Goal: Information Seeking & Learning: Check status

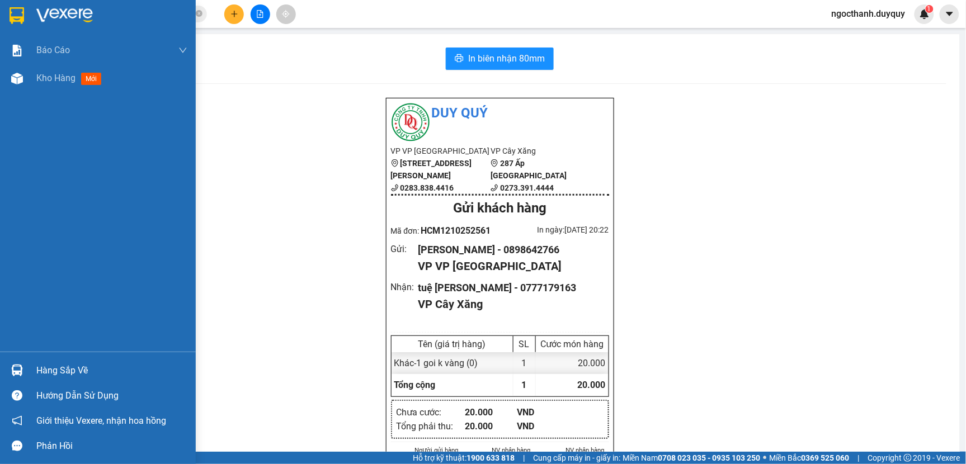
click at [60, 362] on div "Hàng sắp về" at bounding box center [111, 370] width 151 height 17
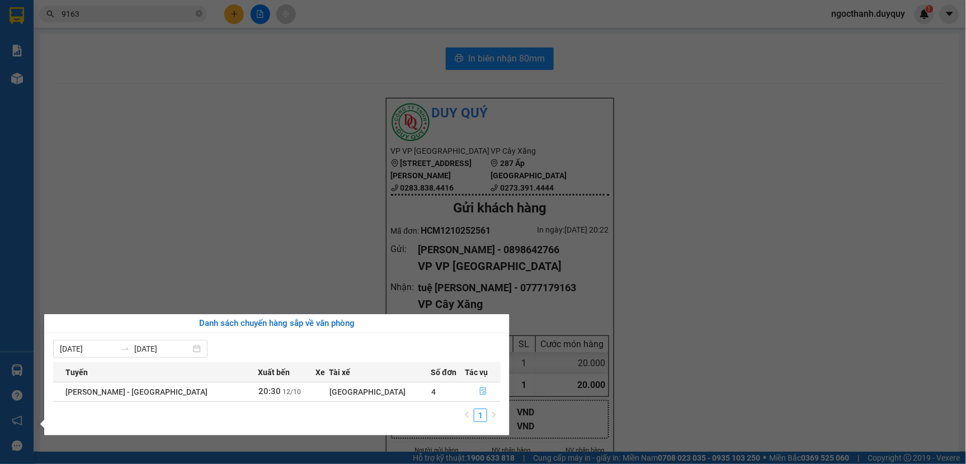
click at [468, 394] on button "button" at bounding box center [483, 392] width 34 height 18
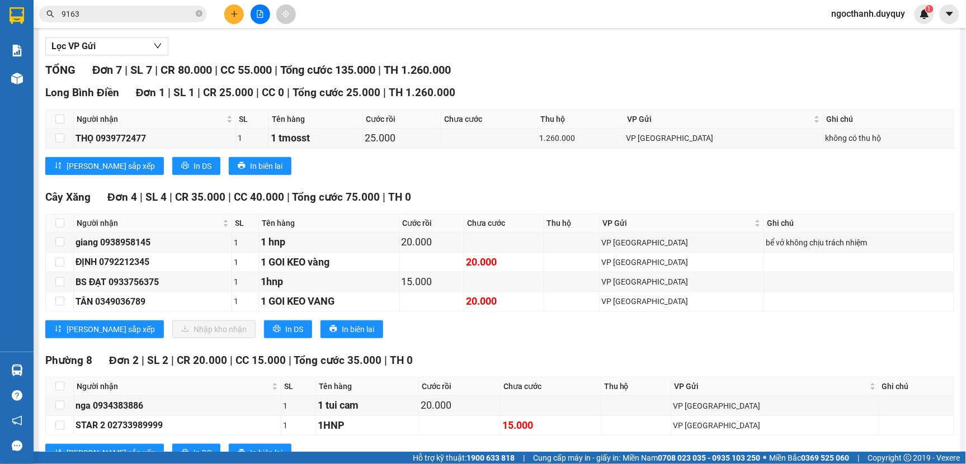
scroll to position [179, 0]
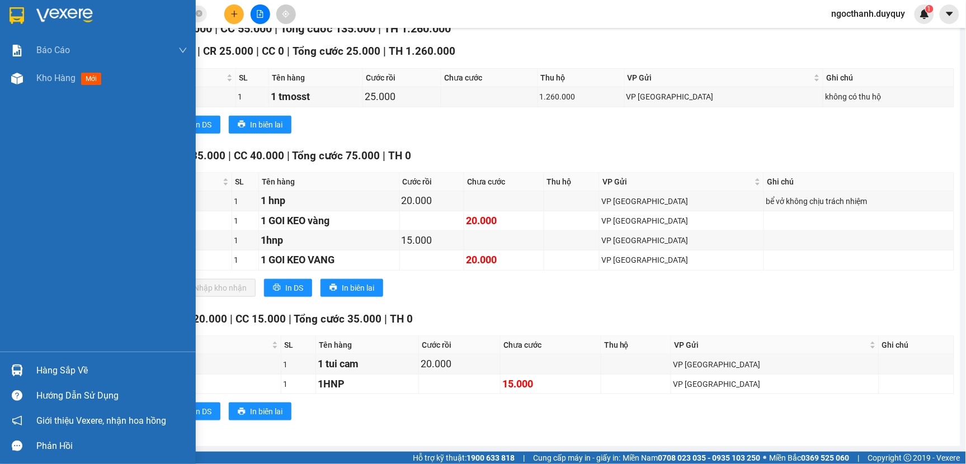
click at [82, 368] on div "Hàng sắp về" at bounding box center [111, 370] width 151 height 17
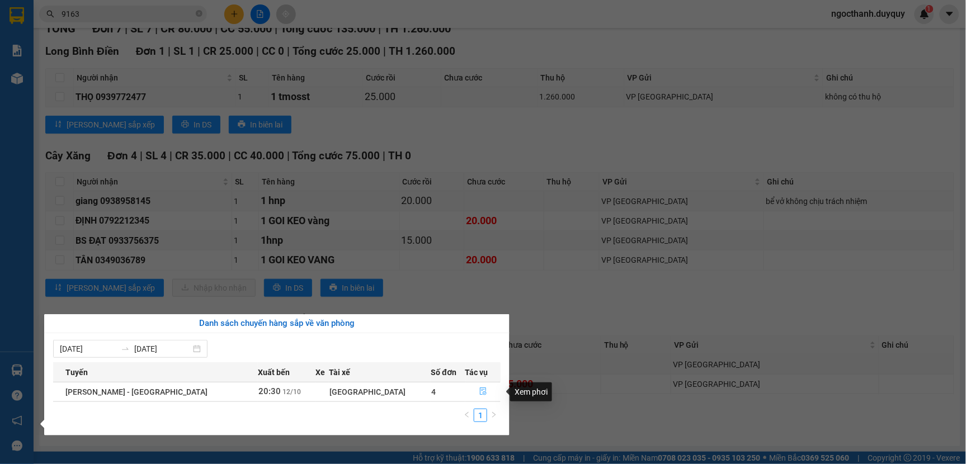
click at [466, 389] on button "button" at bounding box center [483, 392] width 34 height 18
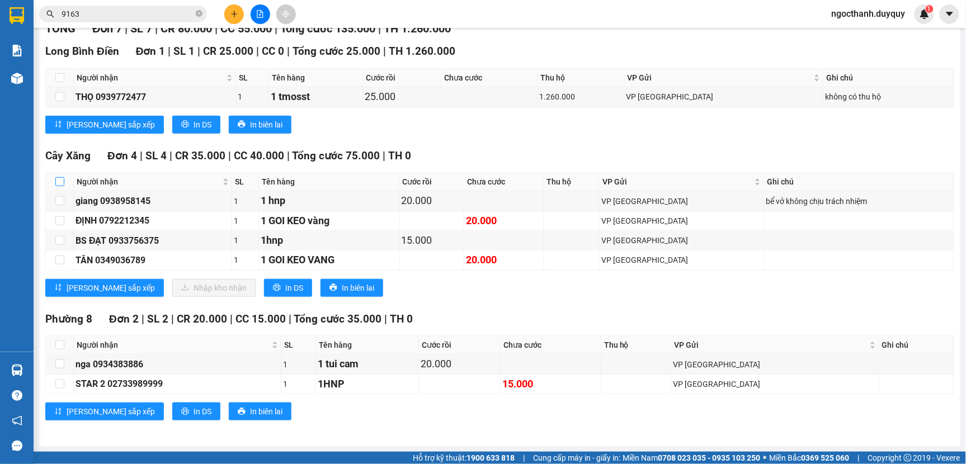
click at [59, 179] on input "checkbox" at bounding box center [59, 181] width 9 height 9
checkbox input "true"
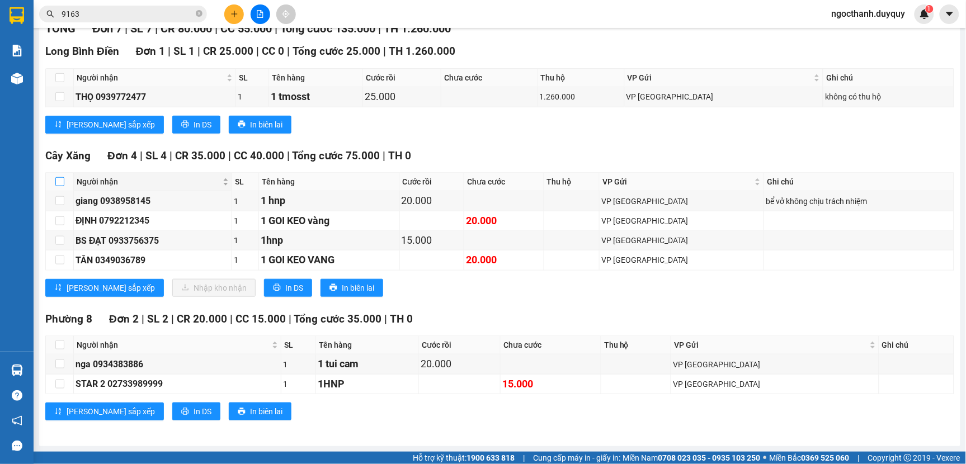
checkbox input "true"
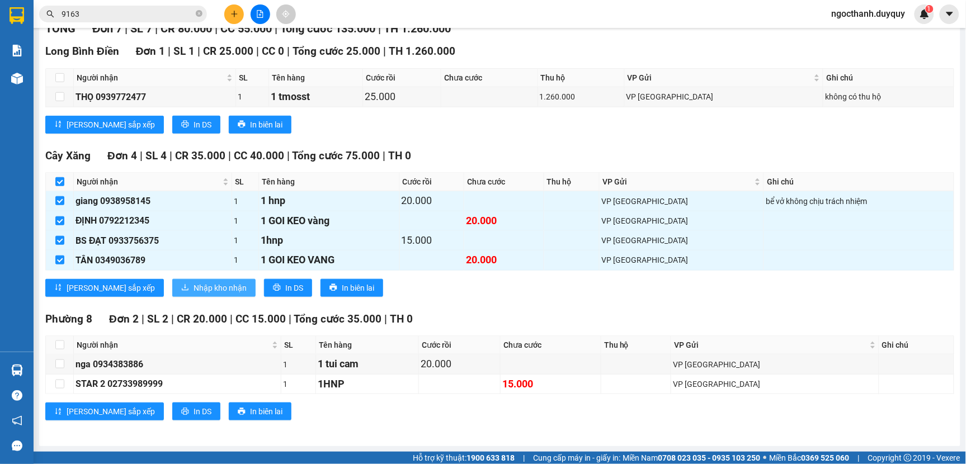
click at [194, 286] on span "Nhập kho nhận" at bounding box center [220, 288] width 53 height 12
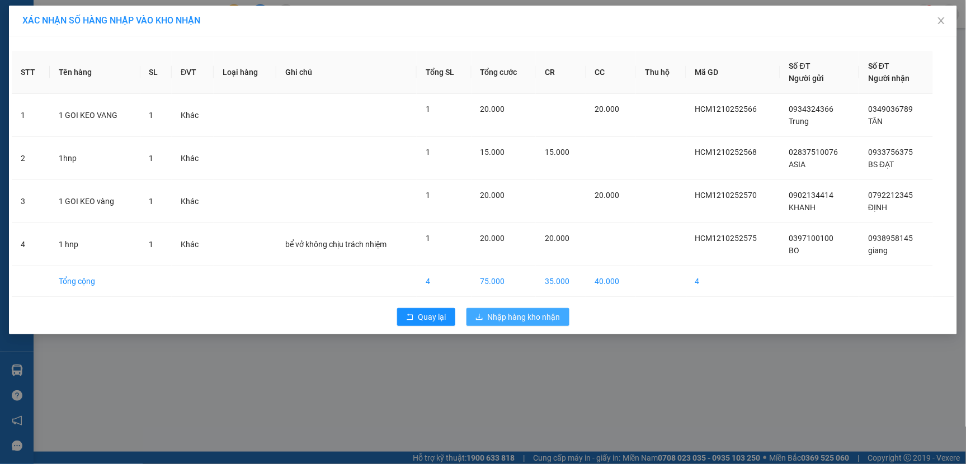
click at [519, 321] on span "Nhập hàng kho nhận" at bounding box center [524, 317] width 73 height 12
click at [940, 17] on icon "close" at bounding box center [941, 20] width 9 height 9
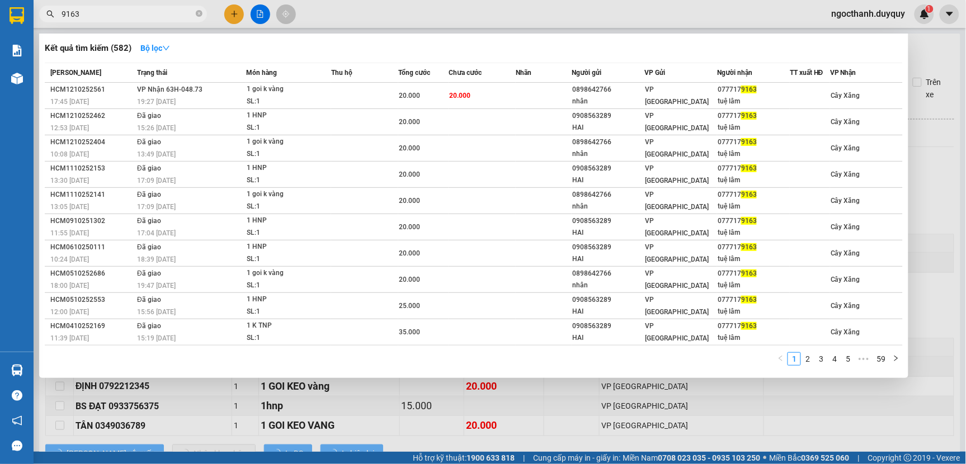
click at [92, 15] on input "9163" at bounding box center [128, 14] width 132 height 12
type input "9"
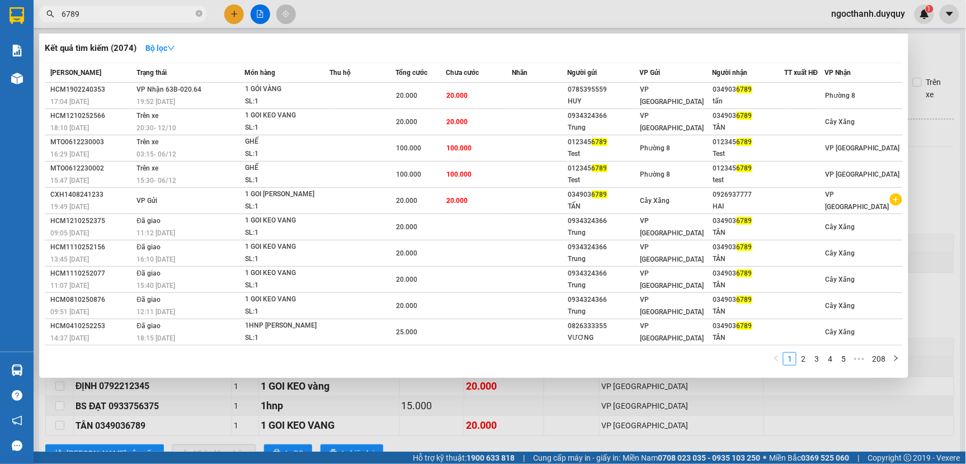
type input "6789"
drag, startPoint x: 237, startPoint y: 395, endPoint x: 214, endPoint y: 394, distance: 23.5
click at [236, 395] on div at bounding box center [483, 232] width 966 height 464
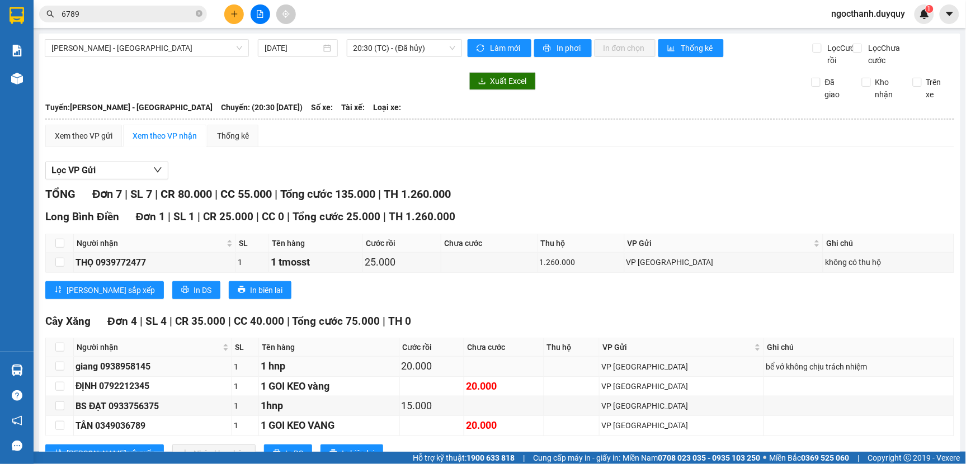
scroll to position [179, 0]
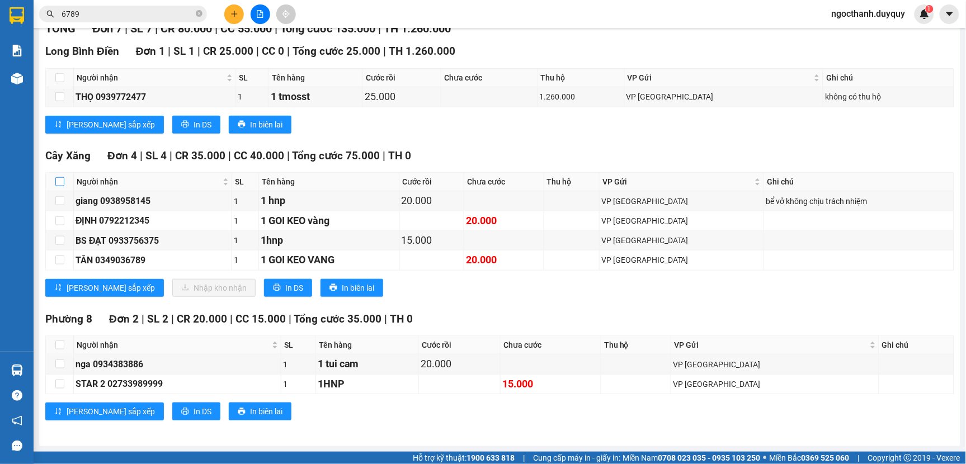
click at [58, 180] on input "checkbox" at bounding box center [59, 181] width 9 height 9
checkbox input "true"
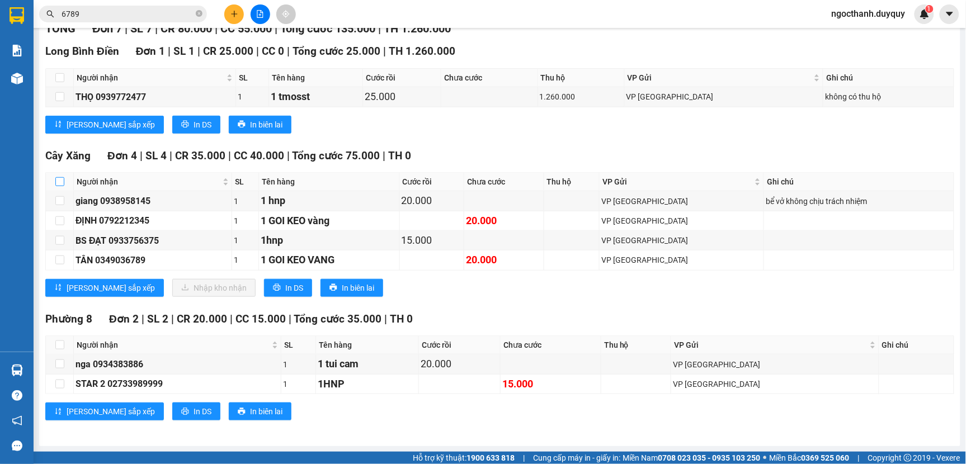
checkbox input "true"
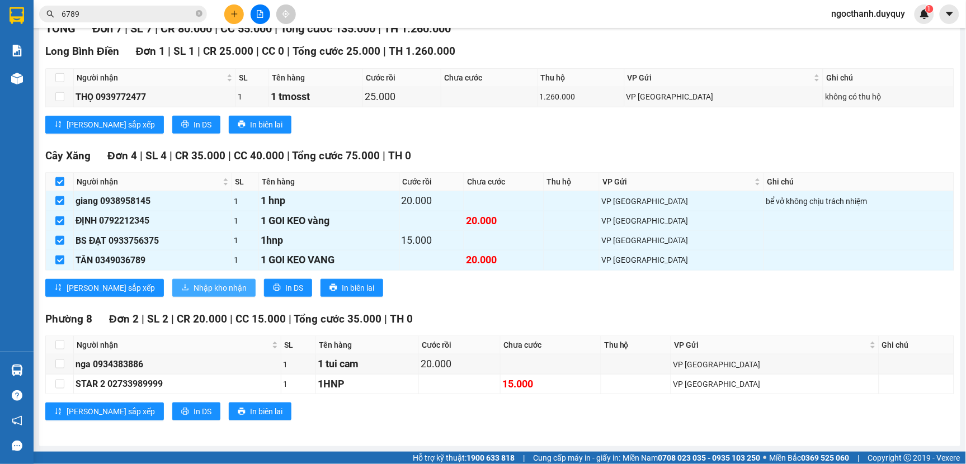
click at [172, 284] on button "Nhập kho nhận" at bounding box center [213, 288] width 83 height 18
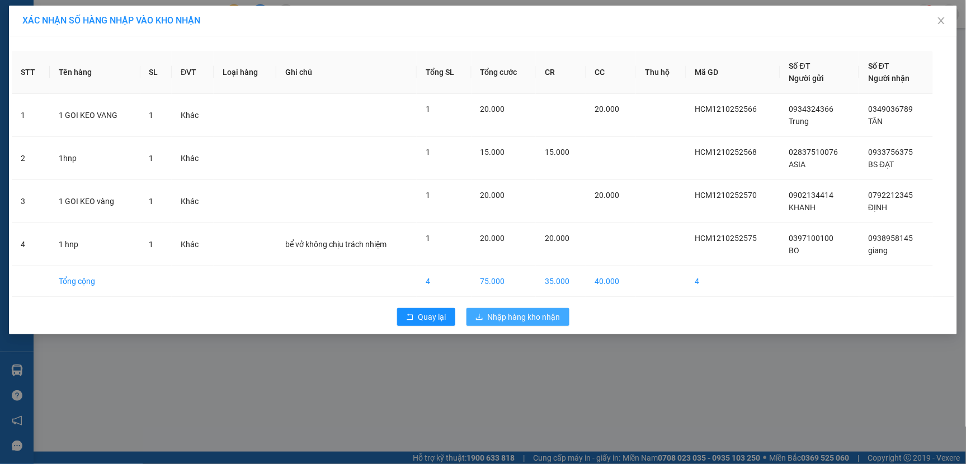
click at [550, 318] on span "Nhập hàng kho nhận" at bounding box center [524, 317] width 73 height 12
click at [502, 317] on span "Nhập hàng kho nhận" at bounding box center [524, 317] width 73 height 12
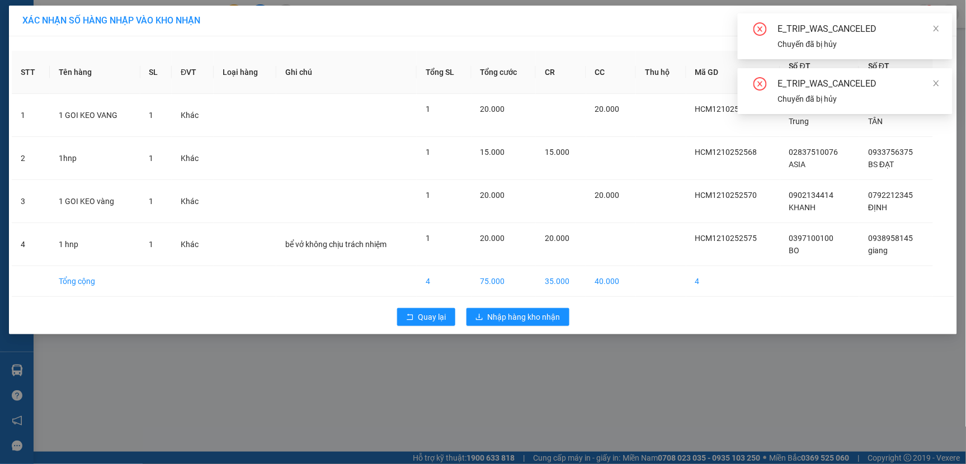
click at [769, 401] on div "XÁC [PERSON_NAME] SỐ HÀNG NHẬP VÀO [PERSON_NAME] STT Tên hàng SL ĐVT [PERSON_NA…" at bounding box center [483, 232] width 966 height 464
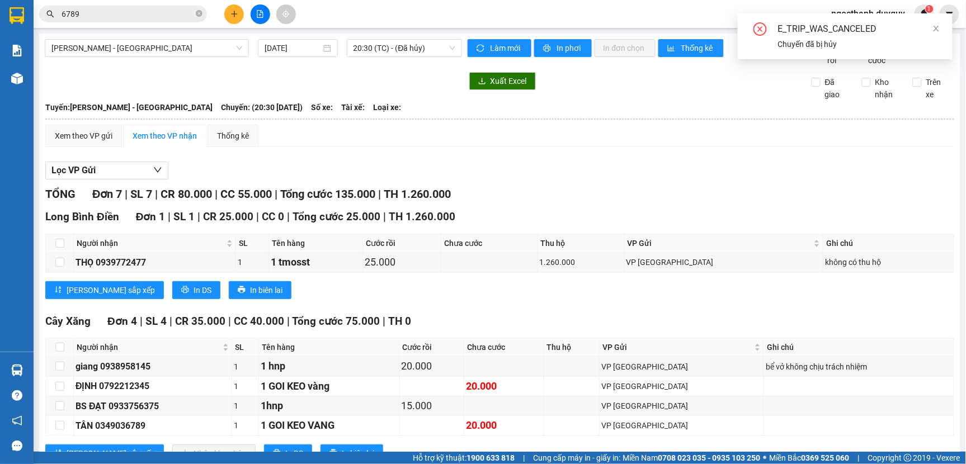
click at [927, 28] on div "E_TRIP_WAS_CANCELED" at bounding box center [858, 28] width 161 height 13
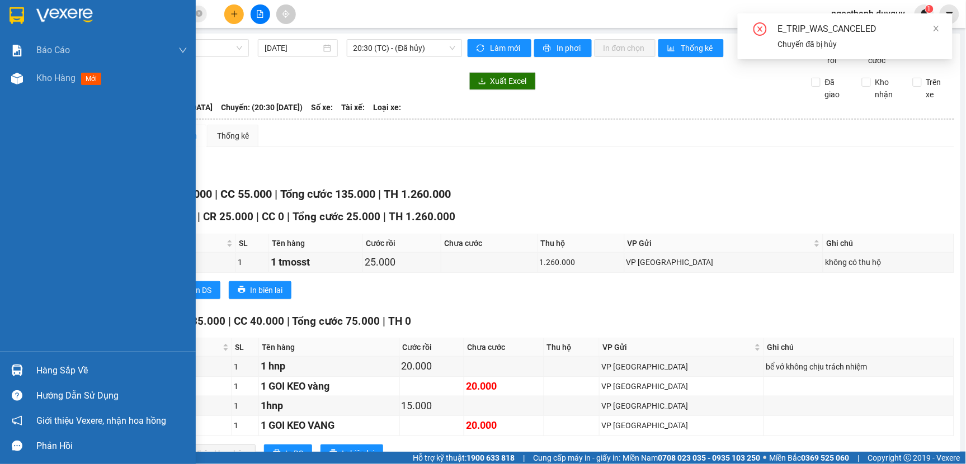
click at [46, 365] on div "Hàng sắp về" at bounding box center [111, 370] width 151 height 17
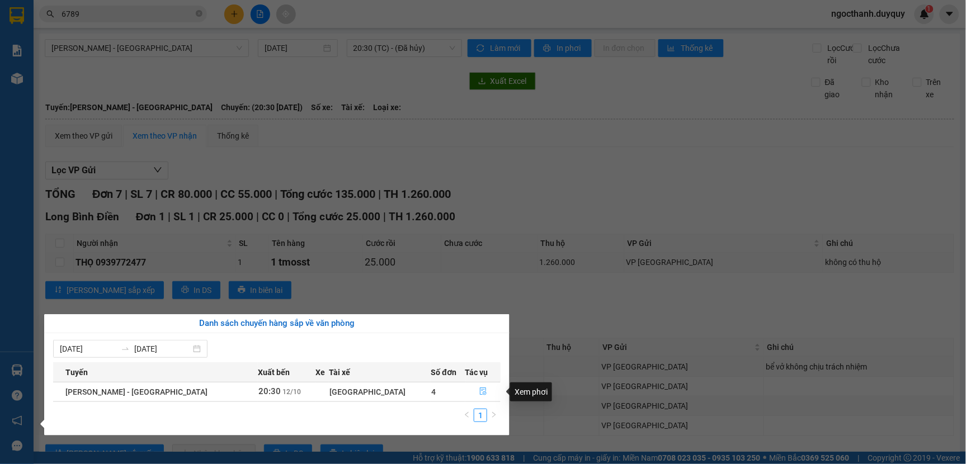
click at [479, 395] on icon "file-done" at bounding box center [483, 392] width 8 height 8
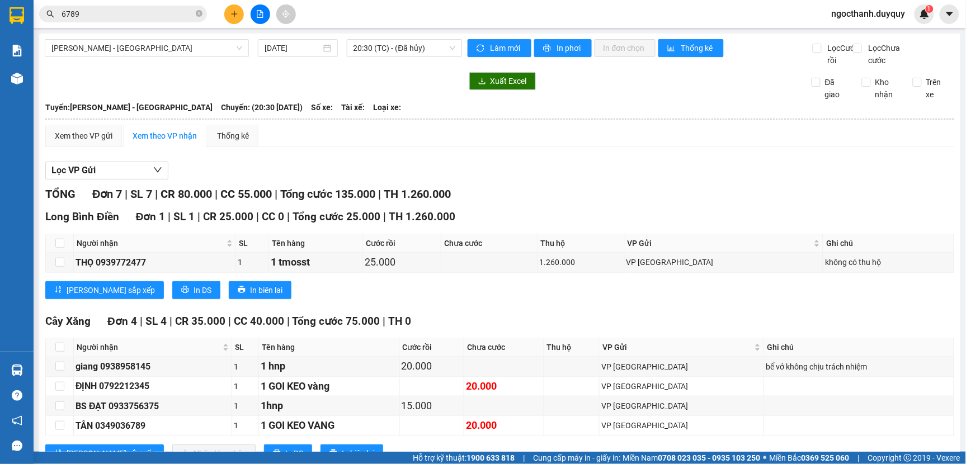
scroll to position [124, 0]
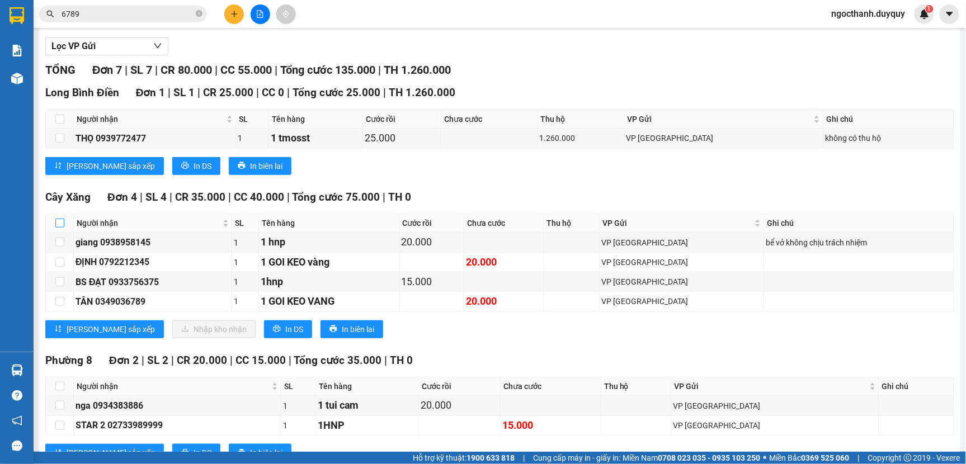
click at [55, 228] on input "checkbox" at bounding box center [59, 223] width 9 height 9
checkbox input "true"
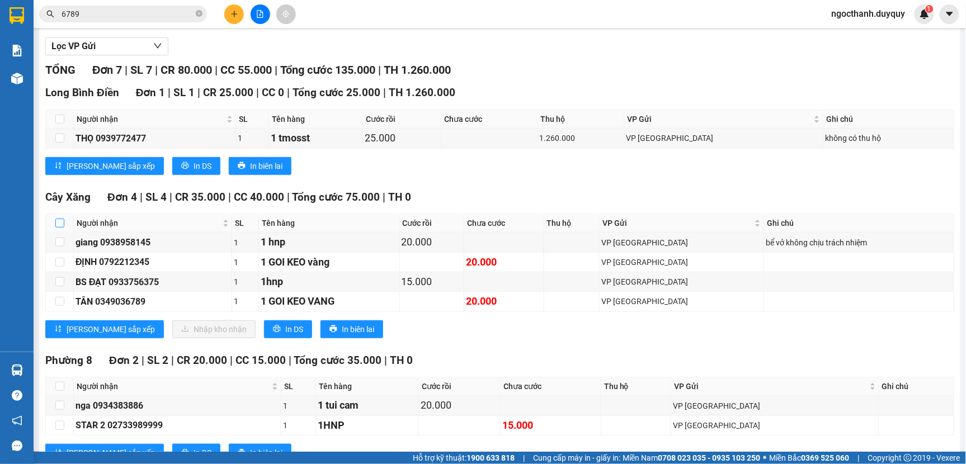
checkbox input "true"
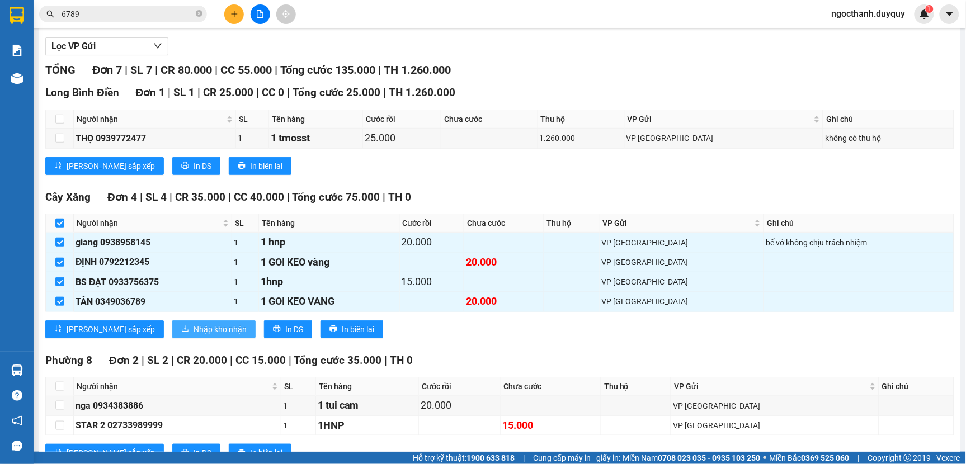
click at [194, 336] on span "Nhập kho nhận" at bounding box center [220, 329] width 53 height 12
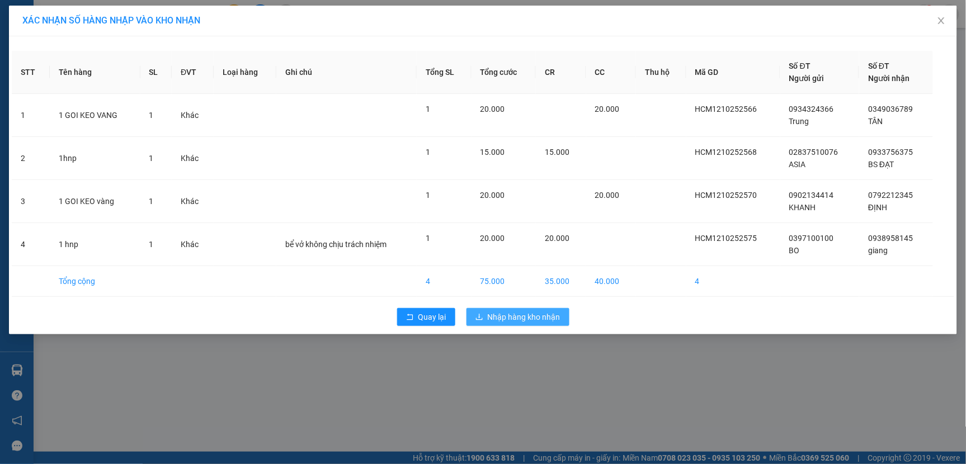
click at [538, 313] on span "Nhập hàng kho nhận" at bounding box center [524, 317] width 73 height 12
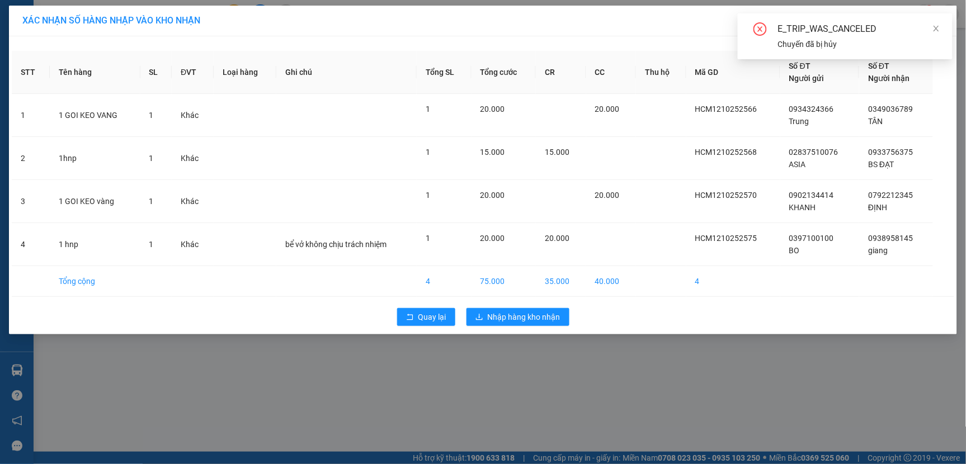
drag, startPoint x: 936, startPoint y: 27, endPoint x: 942, endPoint y: 30, distance: 7.0
click at [941, 30] on div "E_TRIP_WAS_CANCELED Chuyến đã bị [PERSON_NAME]" at bounding box center [845, 36] width 215 height 46
click at [940, 28] on div "E_TRIP_WAS_CANCELED Chuyến đã bị [PERSON_NAME]" at bounding box center [845, 36] width 215 height 46
click at [937, 27] on icon "close" at bounding box center [937, 29] width 8 height 8
click at [764, 377] on div "XÁC [PERSON_NAME] SỐ HÀNG NHẬP VÀO [PERSON_NAME] STT Tên hàng SL ĐVT [PERSON_NA…" at bounding box center [483, 232] width 966 height 464
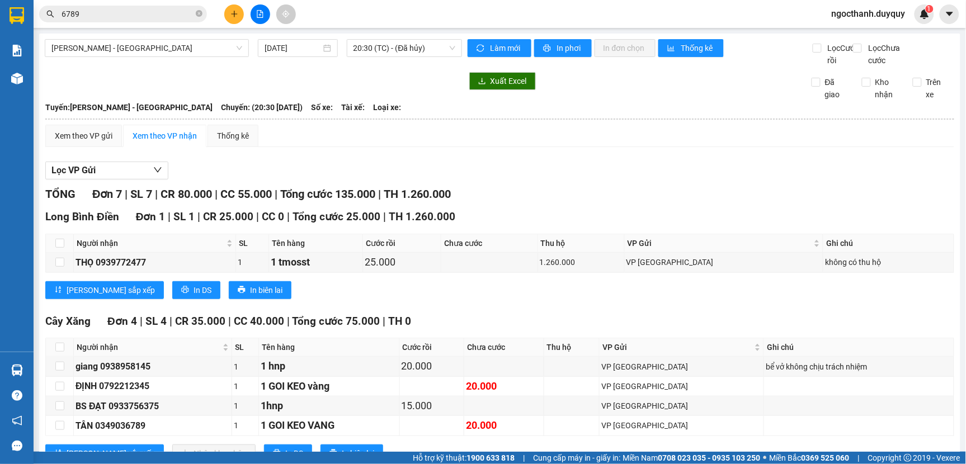
scroll to position [179, 0]
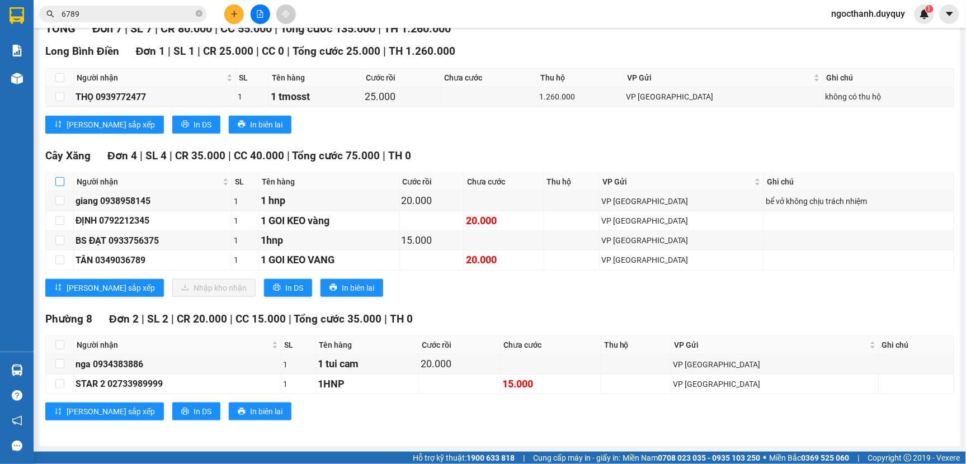
click at [60, 180] on input "checkbox" at bounding box center [59, 181] width 9 height 9
checkbox input "true"
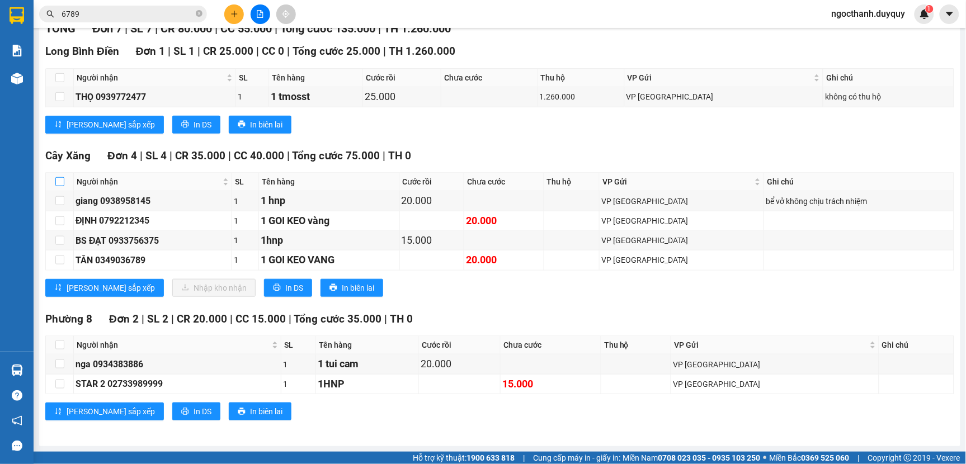
checkbox input "true"
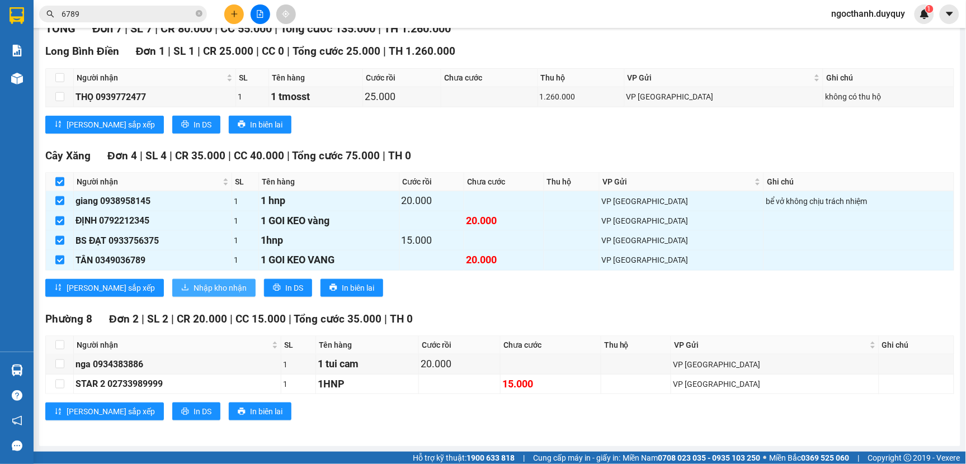
click at [172, 280] on button "Nhập kho nhận" at bounding box center [213, 288] width 83 height 18
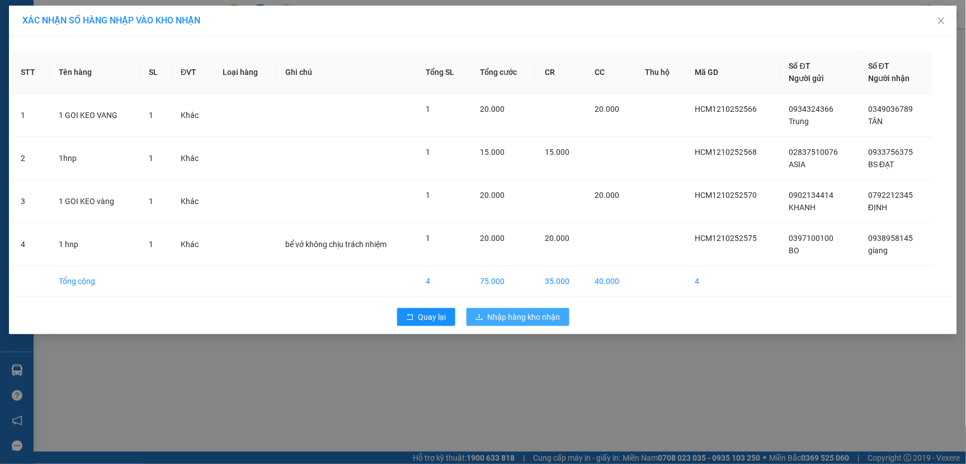
click at [506, 316] on span "Nhập hàng kho nhận" at bounding box center [524, 317] width 73 height 12
click at [941, 18] on icon "close" at bounding box center [941, 20] width 9 height 9
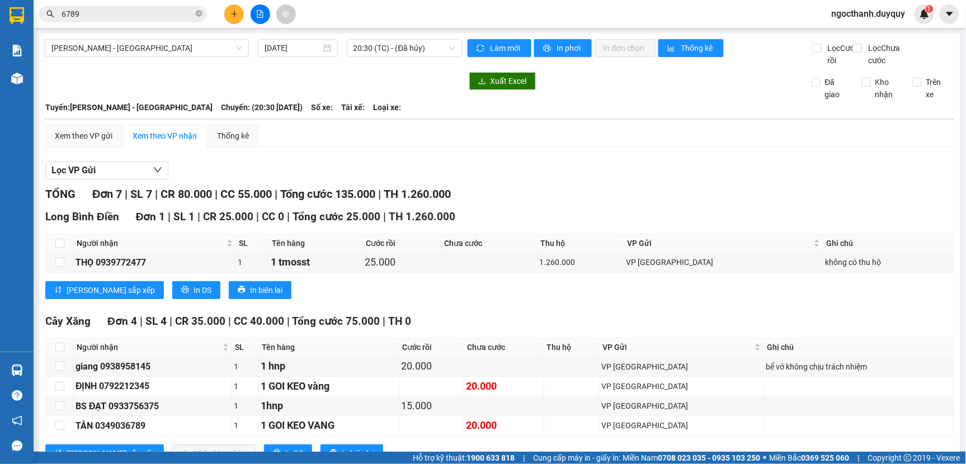
scroll to position [179, 0]
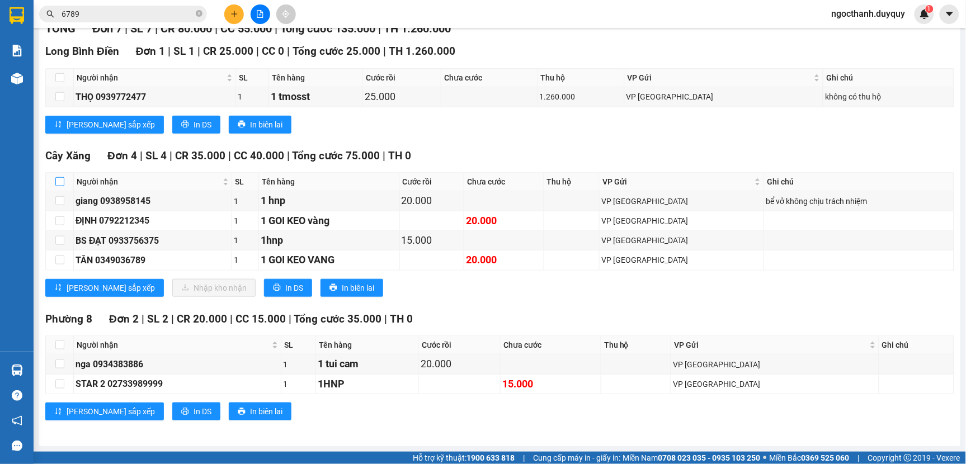
click at [58, 181] on input "checkbox" at bounding box center [59, 181] width 9 height 9
checkbox input "true"
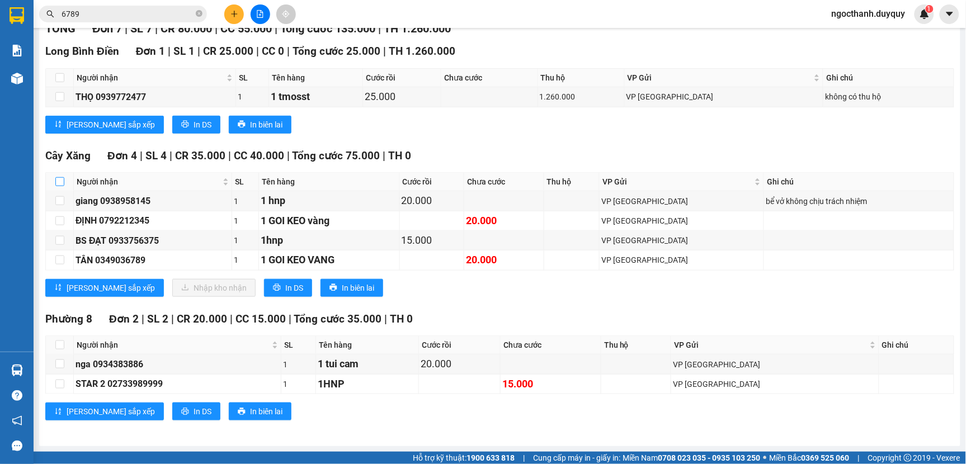
checkbox input "true"
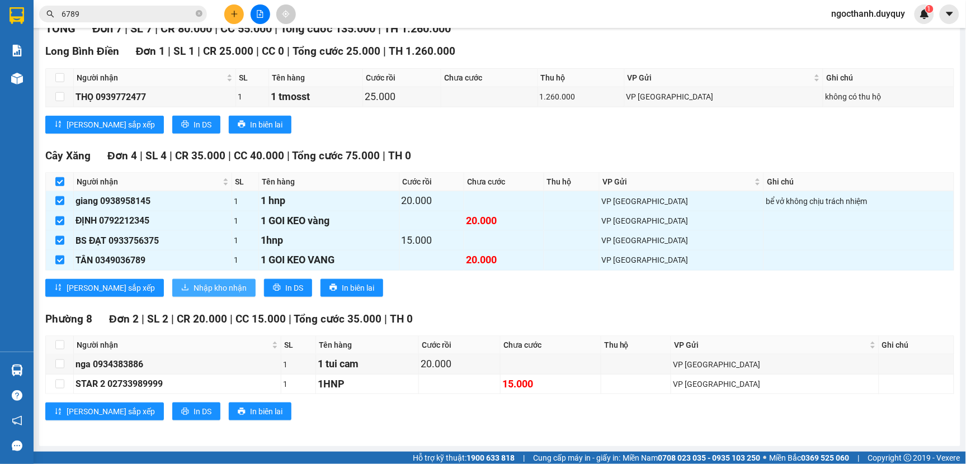
click at [194, 282] on span "Nhập kho nhận" at bounding box center [220, 288] width 53 height 12
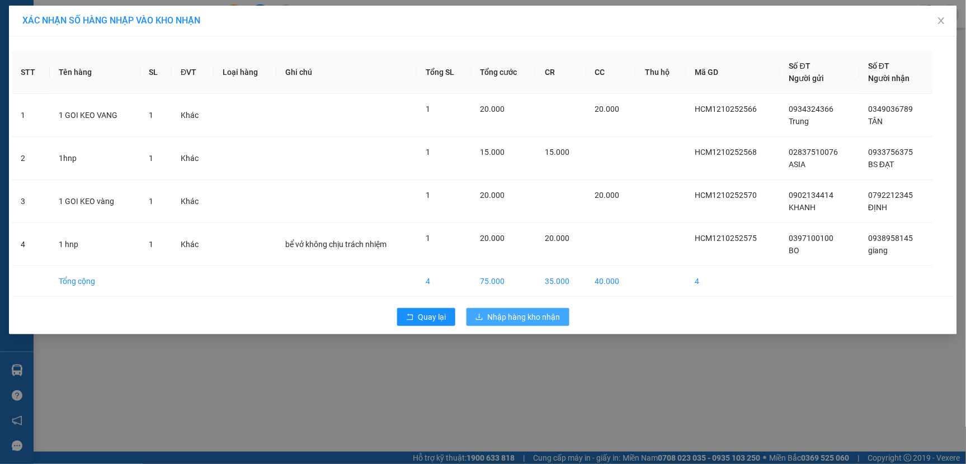
click at [507, 319] on span "Nhập hàng kho nhận" at bounding box center [524, 317] width 73 height 12
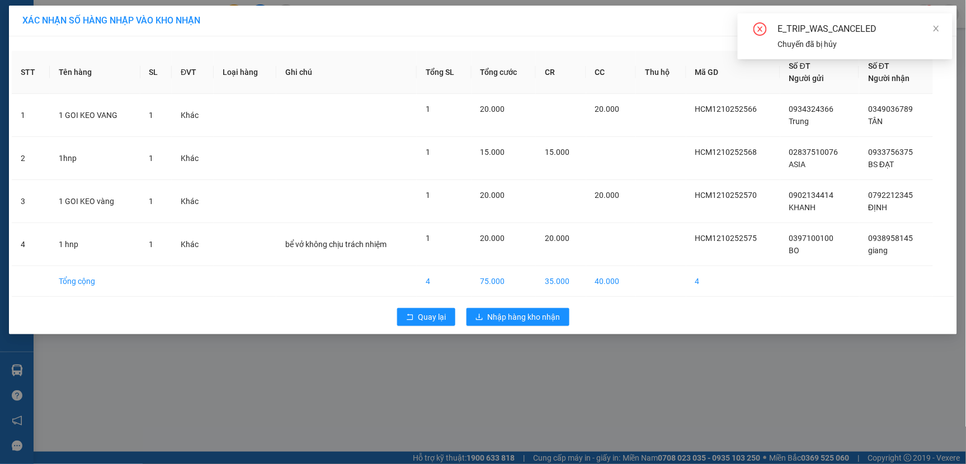
click at [568, 389] on div "XÁC [PERSON_NAME] SỐ HÀNG NHẬP VÀO [PERSON_NAME] STT Tên hàng SL ĐVT [PERSON_NA…" at bounding box center [483, 232] width 966 height 464
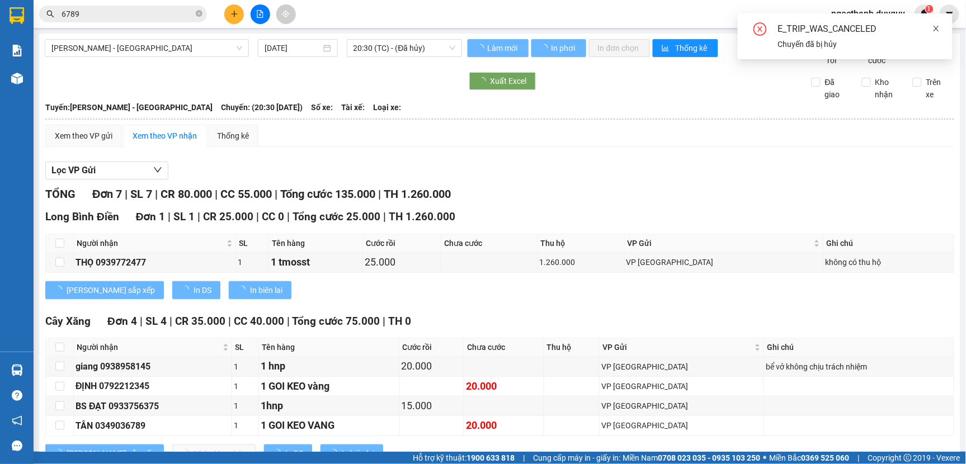
click at [934, 31] on icon "close" at bounding box center [937, 29] width 8 height 8
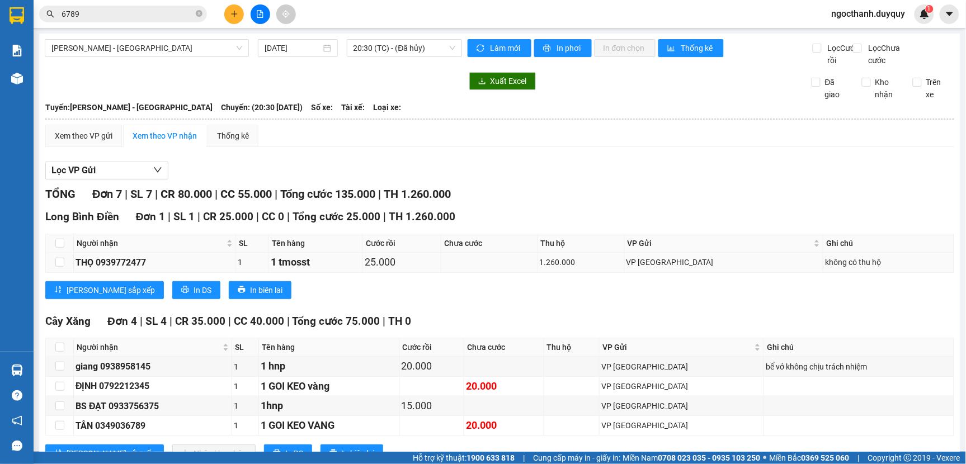
scroll to position [179, 0]
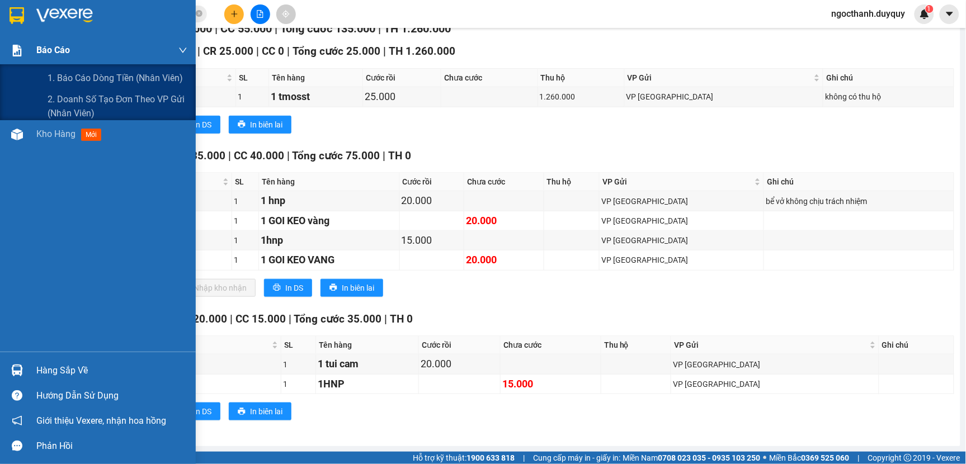
click at [54, 48] on span "Báo cáo" at bounding box center [53, 50] width 34 height 14
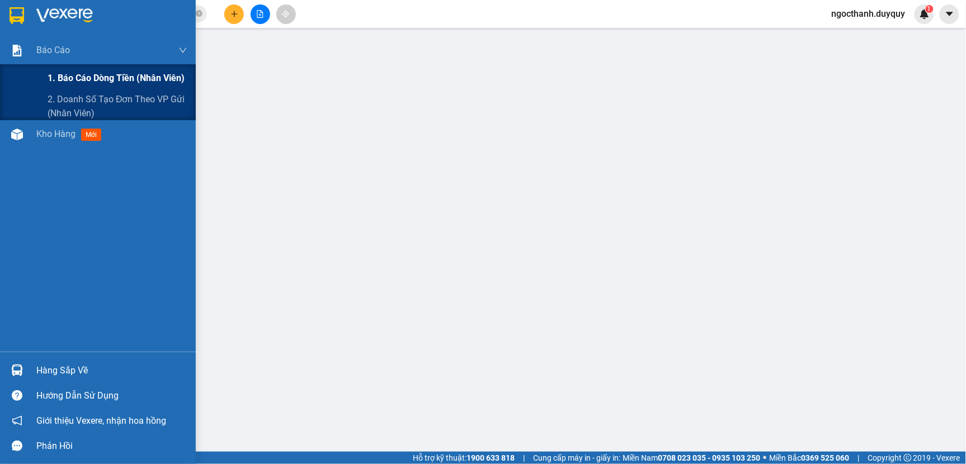
scroll to position [164, 0]
click at [65, 76] on span "1. Báo cáo dòng tiền (nhân viên)" at bounding box center [116, 78] width 137 height 14
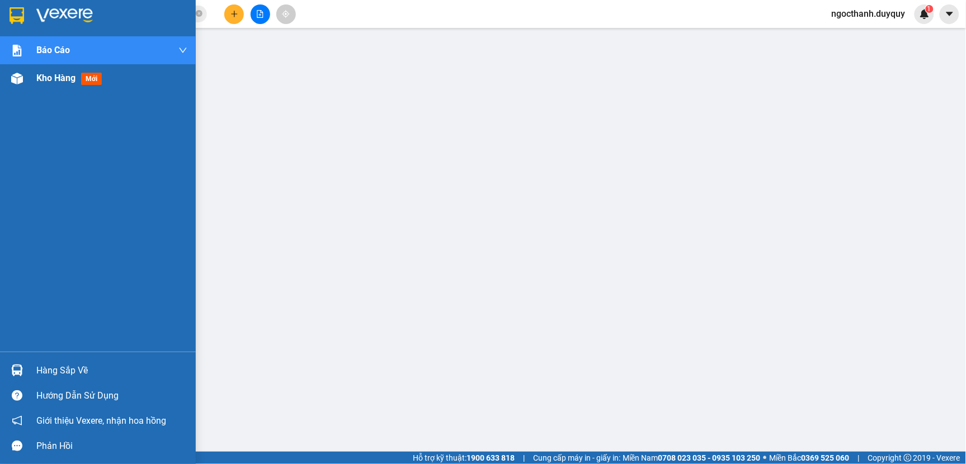
click at [50, 81] on span "Kho hàng" at bounding box center [55, 78] width 39 height 11
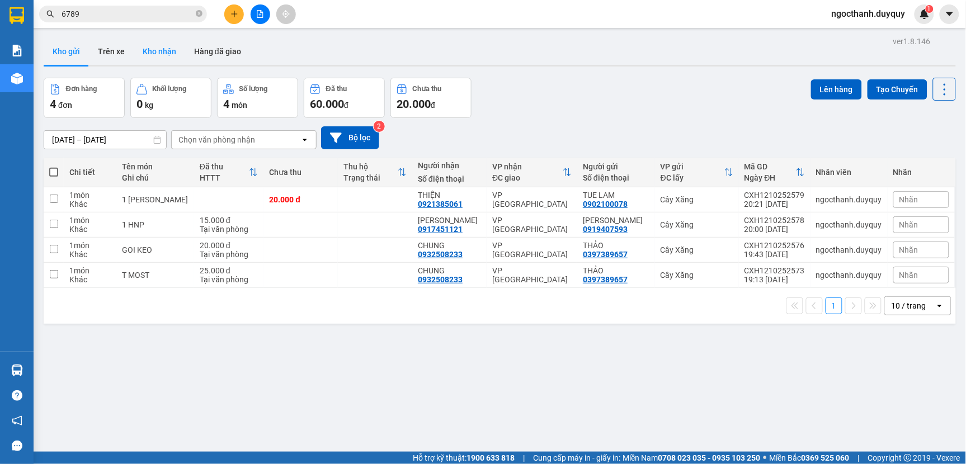
click at [157, 48] on button "Kho nhận" at bounding box center [159, 51] width 51 height 27
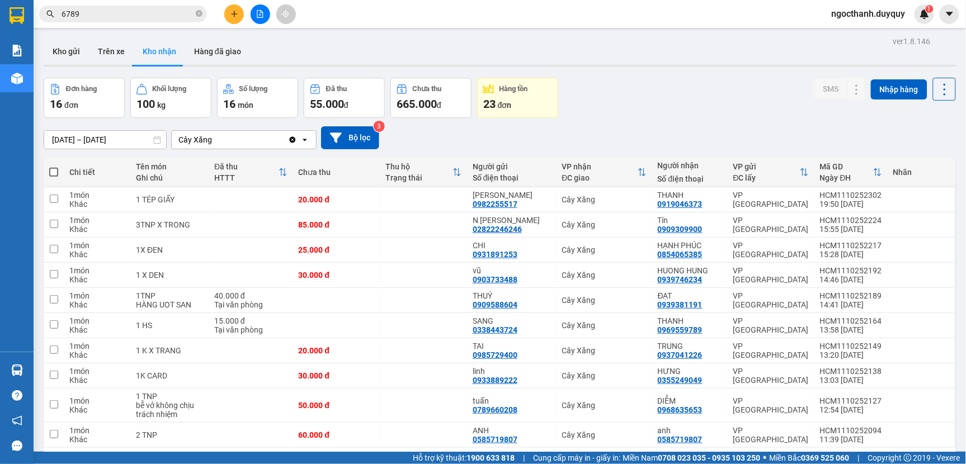
click at [147, 141] on input "[DATE] – [DATE]" at bounding box center [105, 140] width 122 height 18
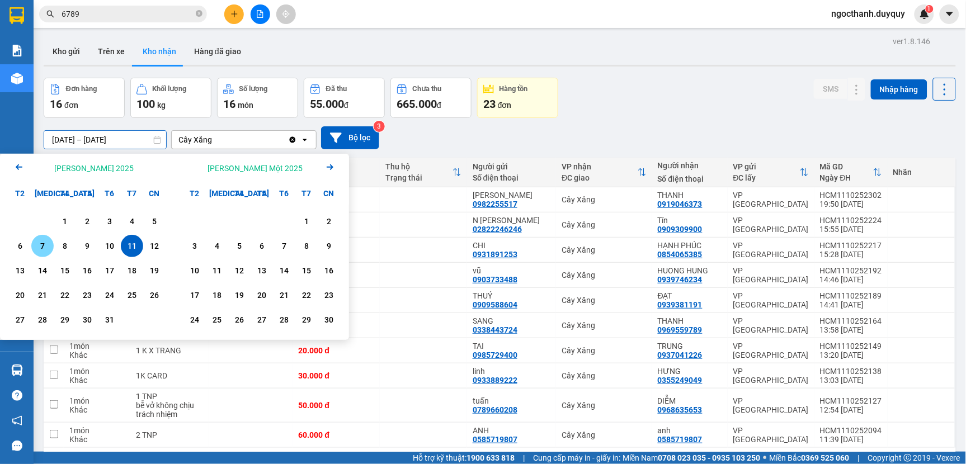
click at [43, 246] on div "7" at bounding box center [43, 245] width 16 height 13
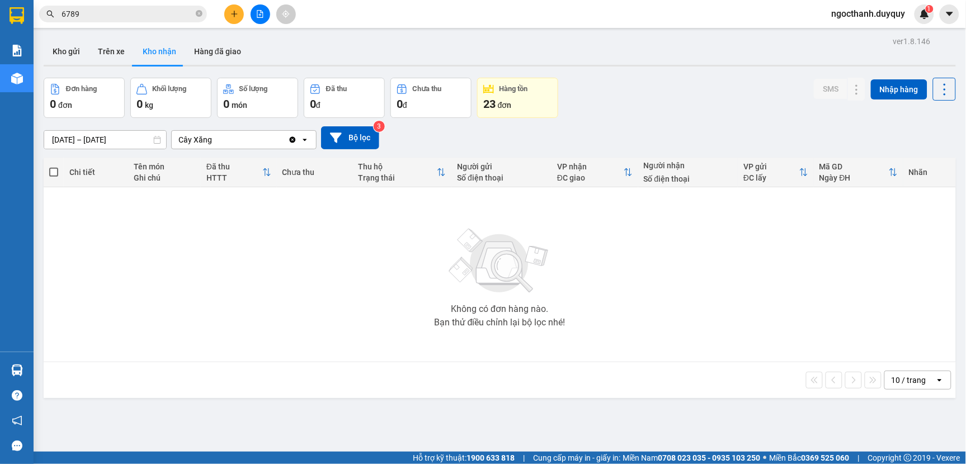
click at [146, 143] on input "[DATE] – [DATE]" at bounding box center [105, 140] width 122 height 18
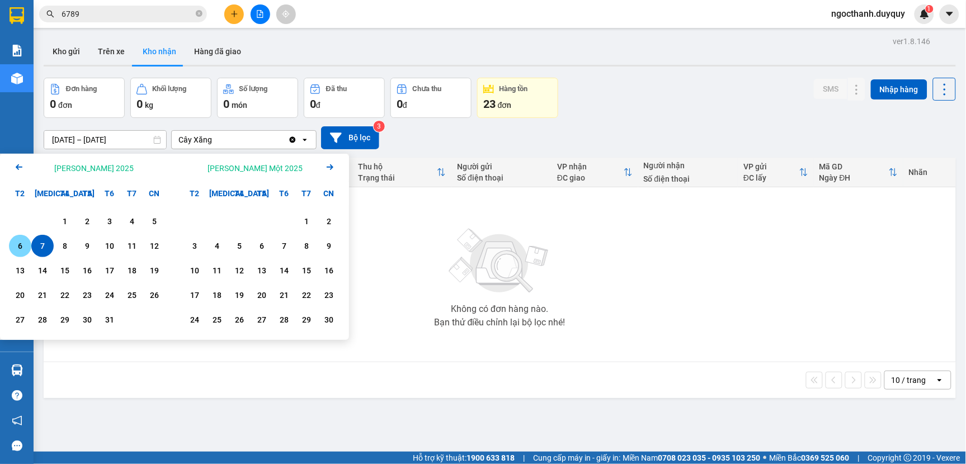
click at [26, 249] on div "6" at bounding box center [20, 245] width 16 height 13
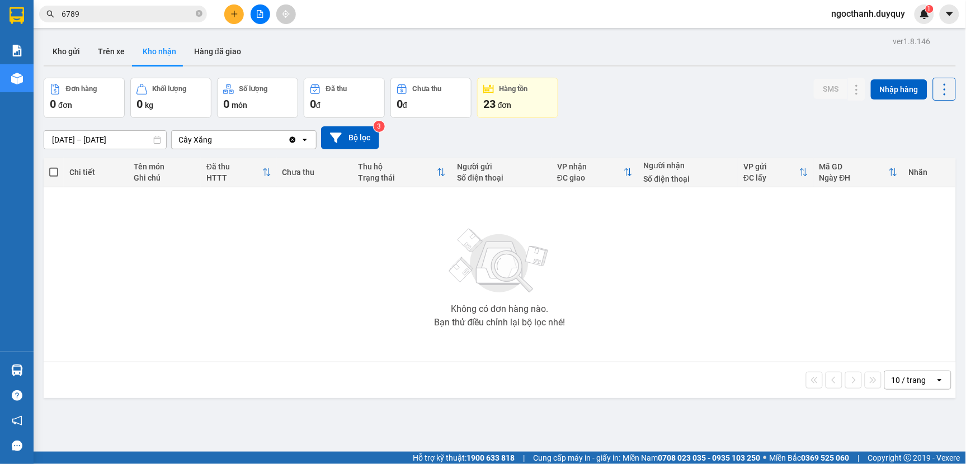
click at [144, 144] on div "ver 1.8.146 Kho gửi Trên xe [PERSON_NAME] Hàng đã [PERSON_NAME] hàng 0 đơn [PER…" at bounding box center [499, 266] width 921 height 464
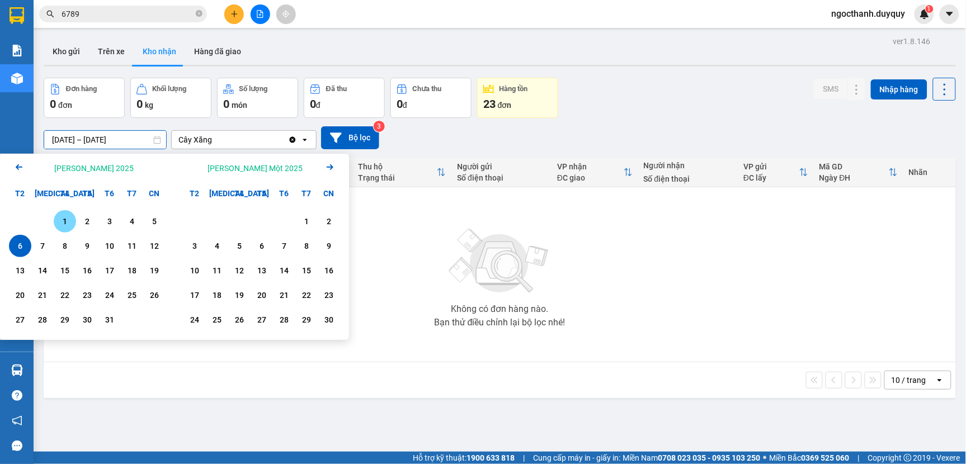
click at [43, 243] on div "7" at bounding box center [43, 245] width 16 height 13
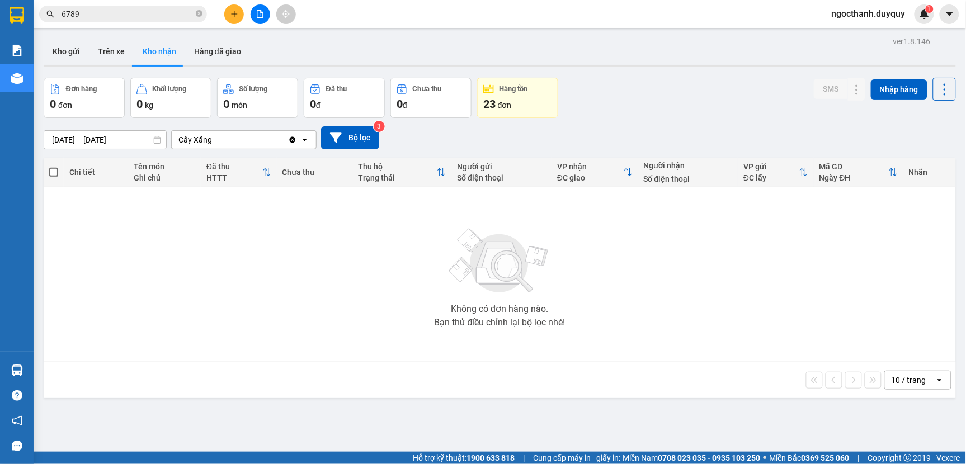
click at [148, 145] on div "ver 1.8.146 Kho gửi Trên xe [PERSON_NAME] Hàng đã [PERSON_NAME] hàng 0 đơn [PER…" at bounding box center [499, 266] width 921 height 464
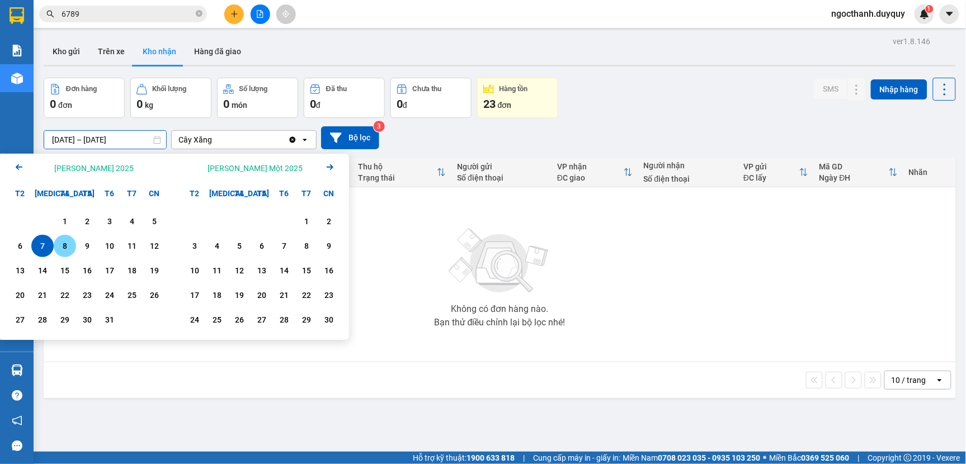
click at [68, 244] on div "8" at bounding box center [65, 245] width 16 height 13
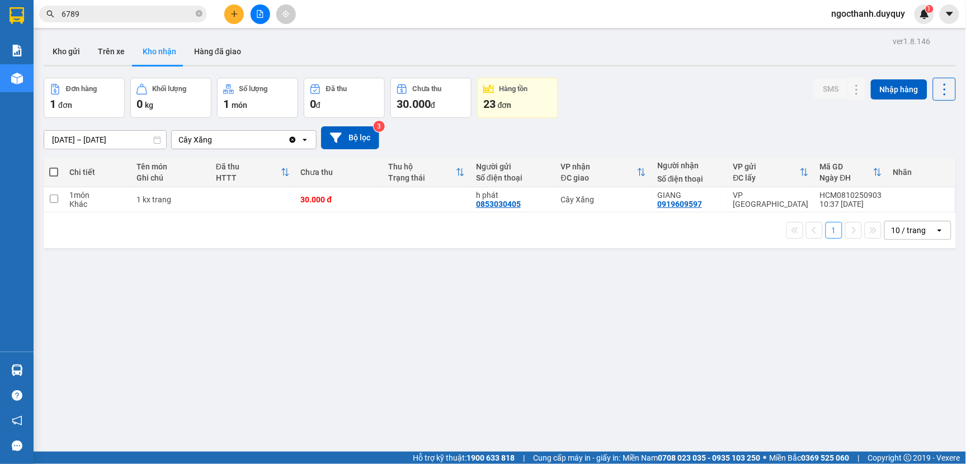
click at [148, 142] on input "[DATE] – [DATE]" at bounding box center [105, 140] width 122 height 18
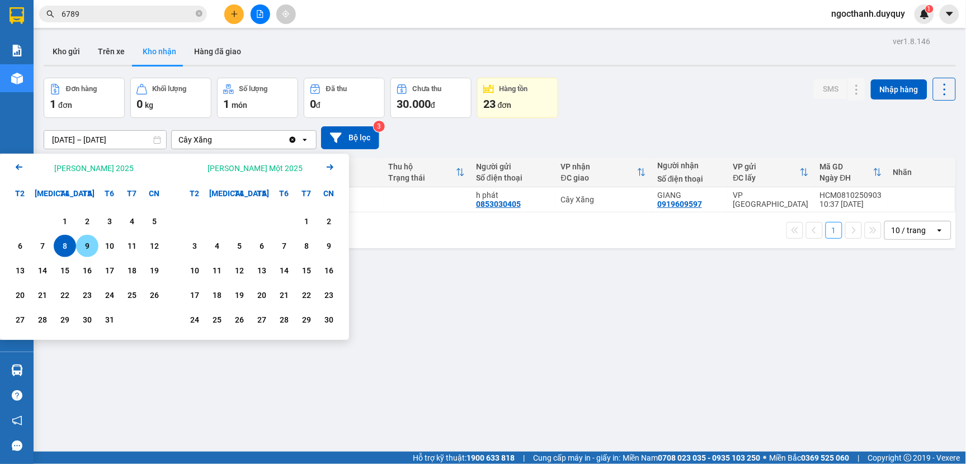
click at [91, 247] on div "9" at bounding box center [87, 245] width 16 height 13
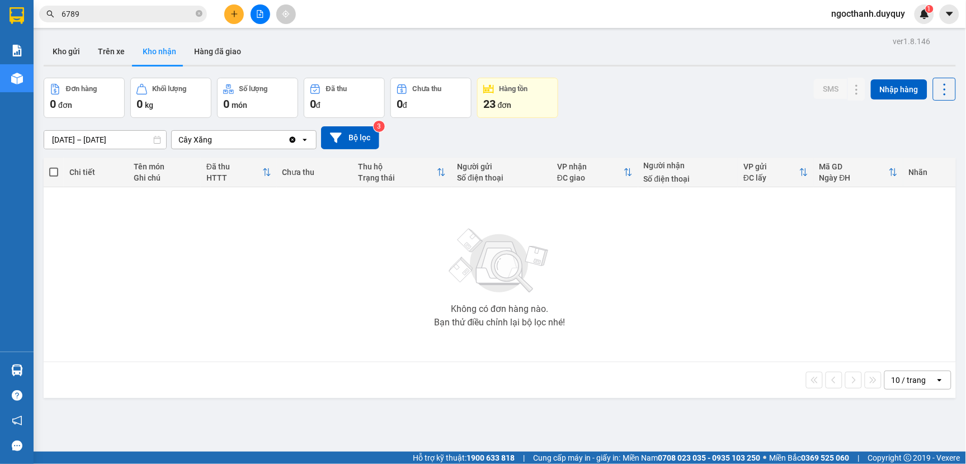
click at [147, 147] on div "ver 1.8.146 Kho gửi Trên xe [PERSON_NAME] Hàng đã [PERSON_NAME] hàng 0 đơn [PER…" at bounding box center [499, 266] width 921 height 464
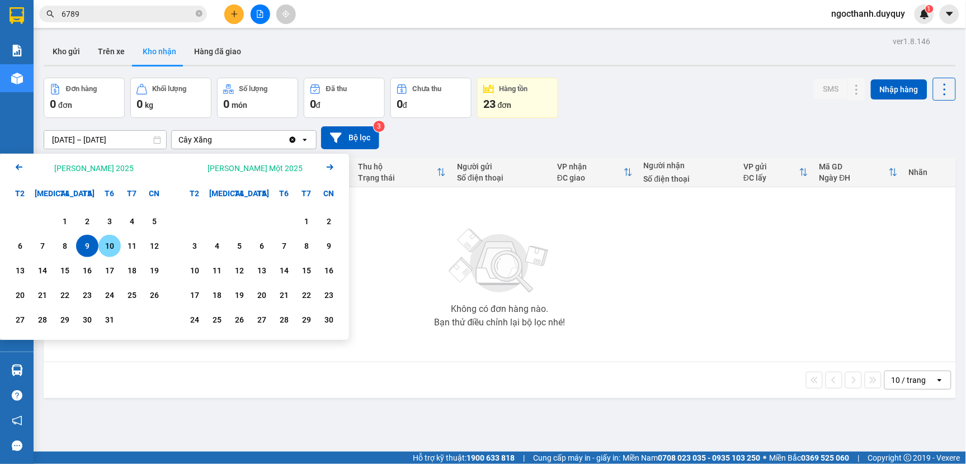
click at [115, 238] on div "10" at bounding box center [109, 246] width 22 height 22
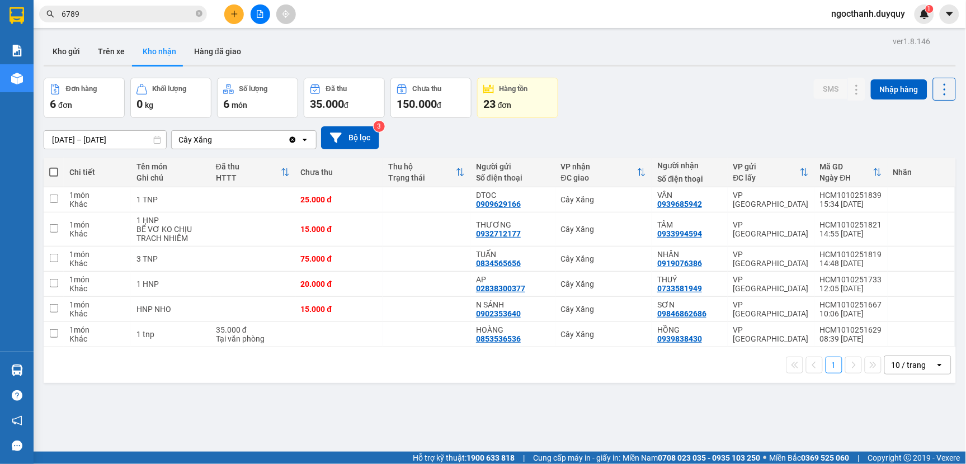
click at [147, 140] on input "[DATE] – [DATE]" at bounding box center [105, 140] width 122 height 18
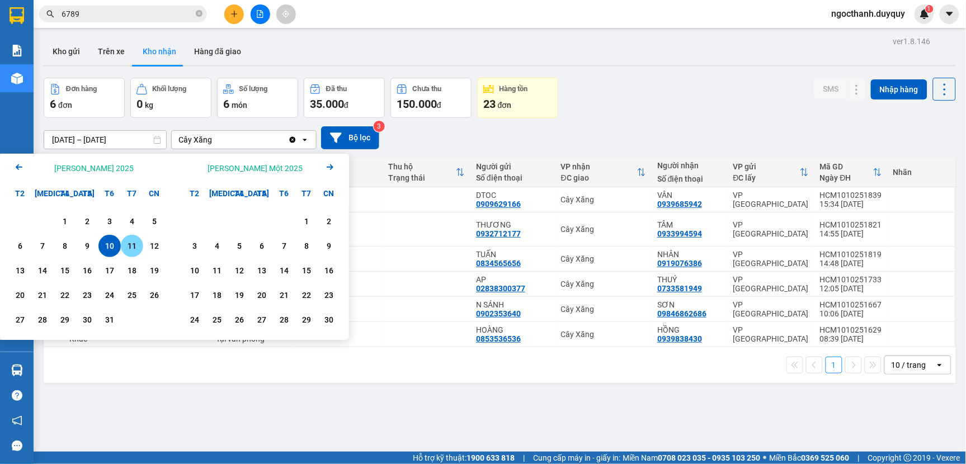
click at [134, 243] on div "11" at bounding box center [132, 245] width 16 height 13
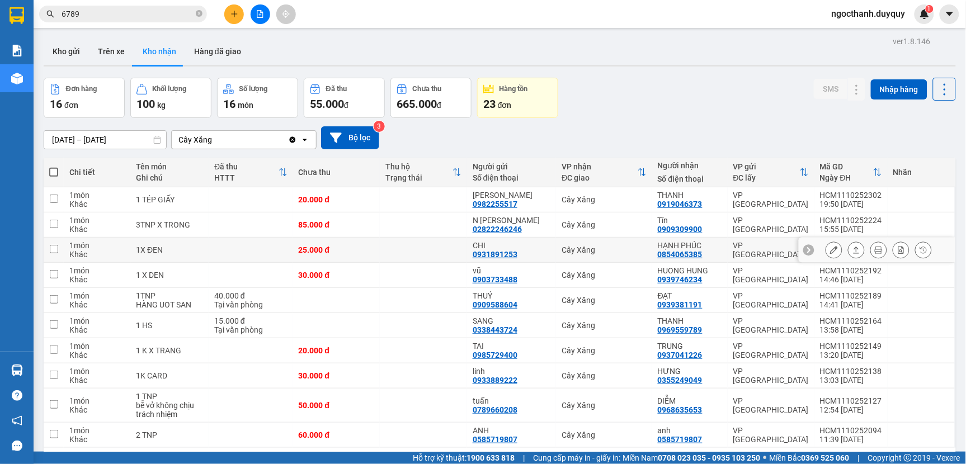
scroll to position [51, 0]
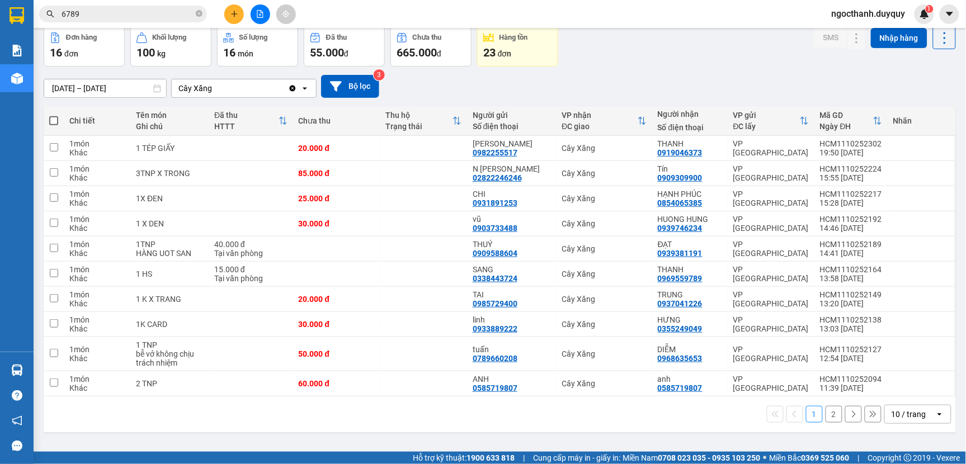
click at [826, 415] on button "2" at bounding box center [834, 414] width 17 height 17
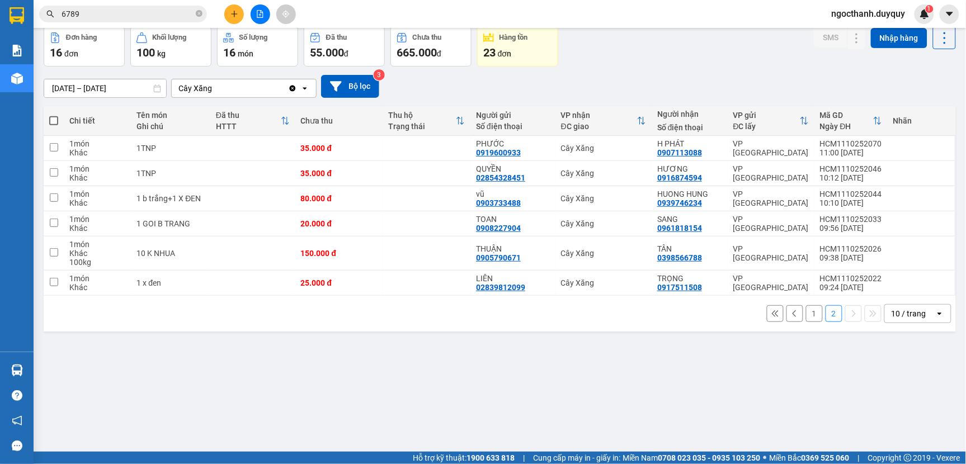
click at [145, 92] on input "[DATE] – [DATE]" at bounding box center [105, 88] width 122 height 18
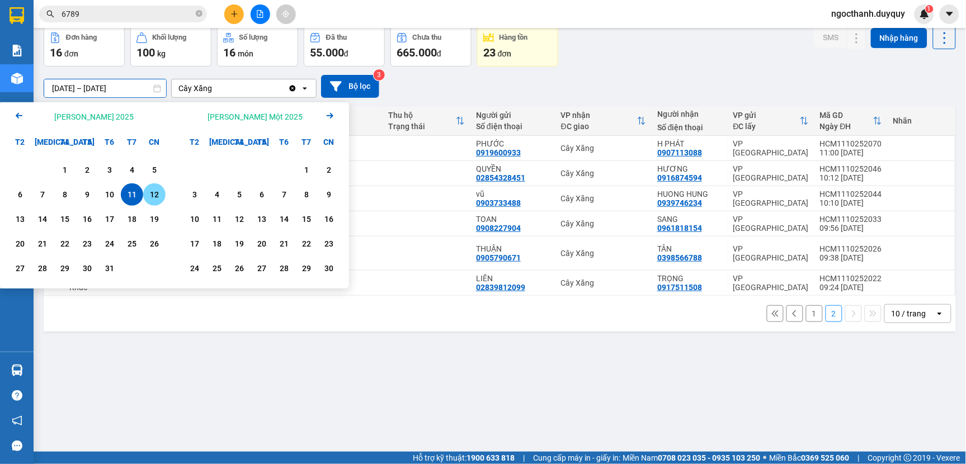
click at [153, 197] on div "12" at bounding box center [155, 194] width 16 height 13
click at [154, 196] on div "12" at bounding box center [155, 194] width 16 height 13
type input "[DATE] – [DATE]"
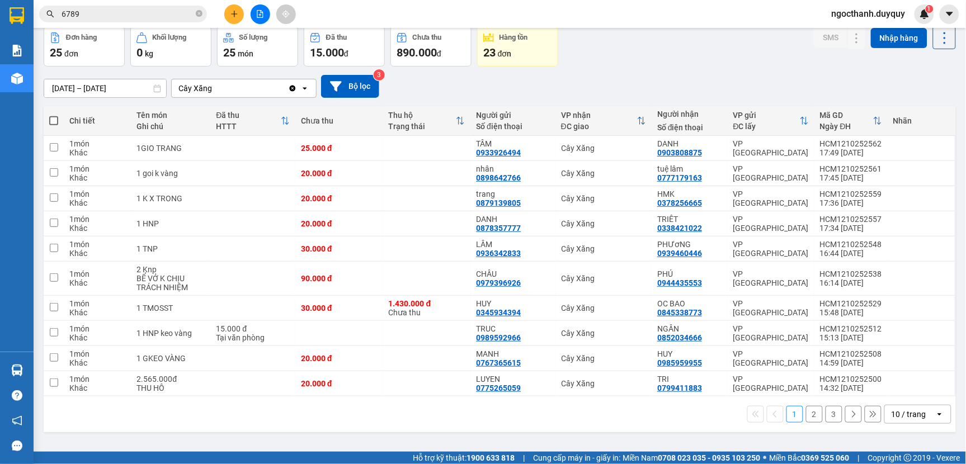
click at [806, 413] on button "2" at bounding box center [814, 414] width 17 height 17
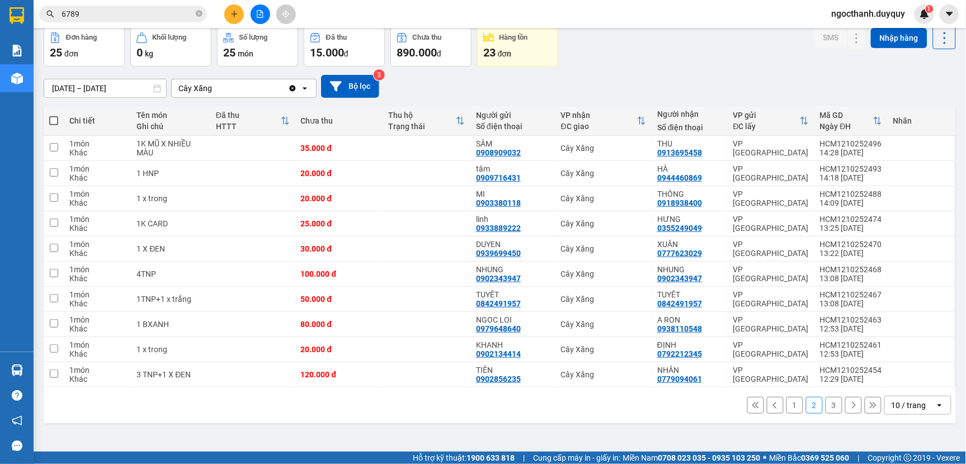
click at [827, 408] on button "3" at bounding box center [834, 405] width 17 height 17
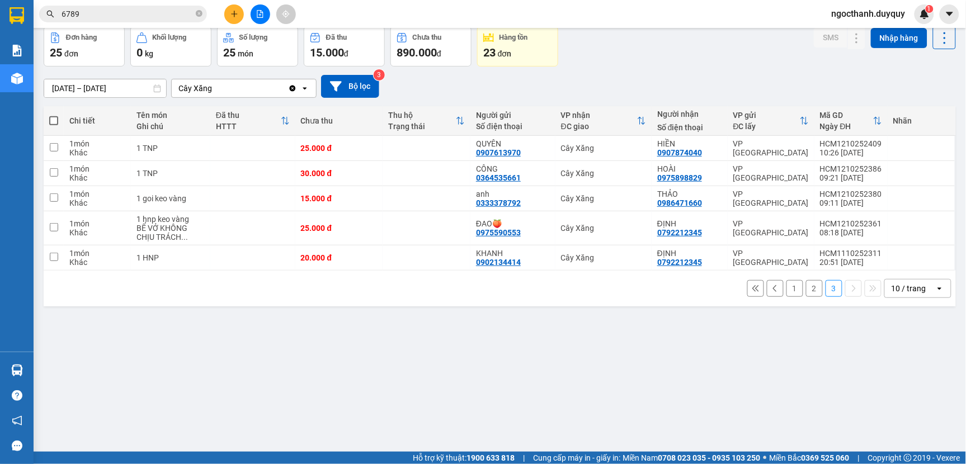
click at [806, 289] on button "2" at bounding box center [814, 288] width 17 height 17
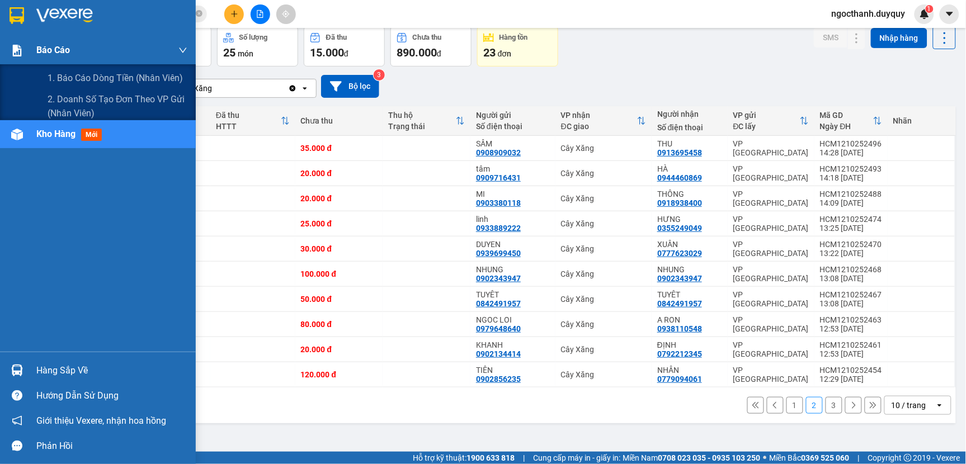
click at [40, 48] on span "Báo cáo" at bounding box center [53, 50] width 34 height 14
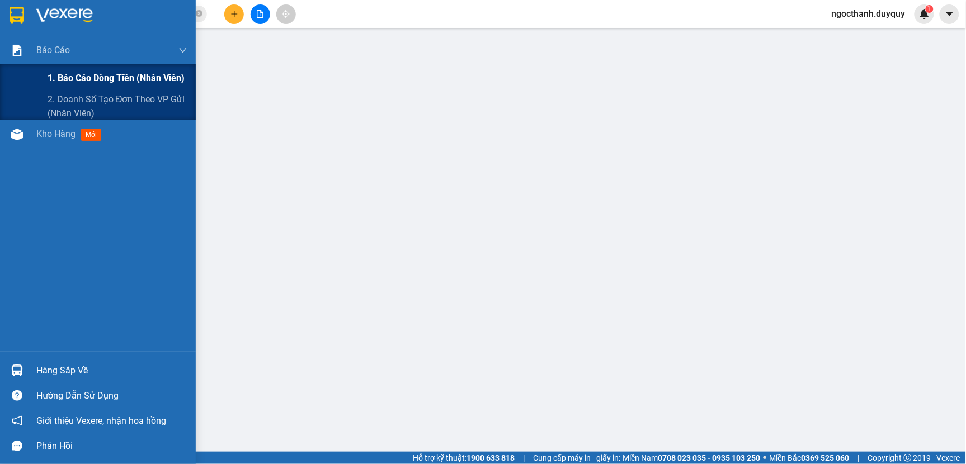
click at [75, 77] on span "1. Báo cáo dòng tiền (nhân viên)" at bounding box center [116, 78] width 137 height 14
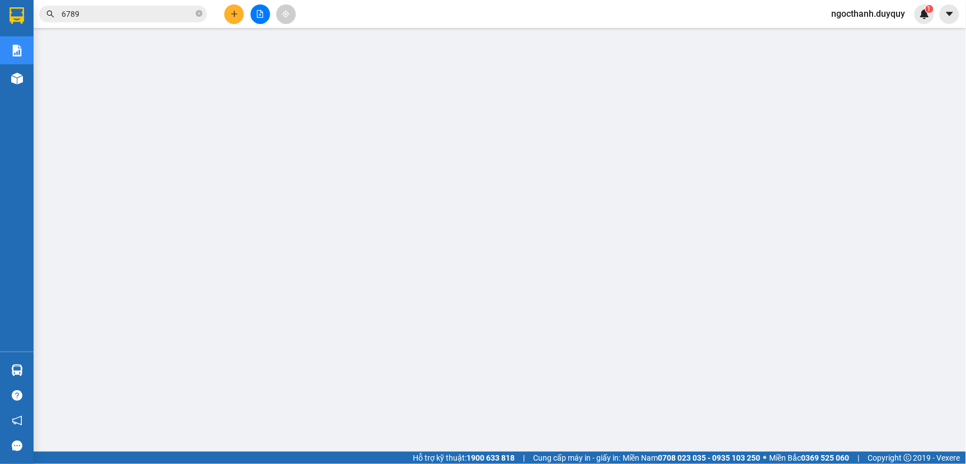
click at [837, 10] on span "ngocthanh.duyquy" at bounding box center [869, 14] width 92 height 14
click at [847, 34] on span "Đăng xuất" at bounding box center [873, 35] width 69 height 12
